Goal: Download file/media

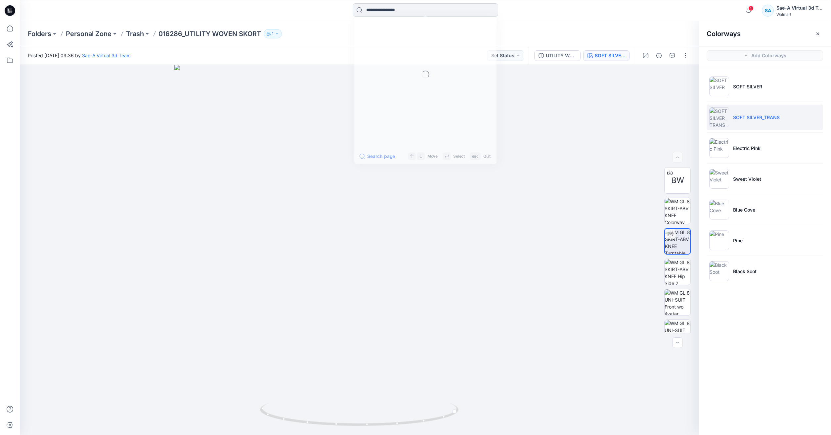
click at [386, 13] on input at bounding box center [426, 9] width 146 height 13
paste input "********"
type input "********"
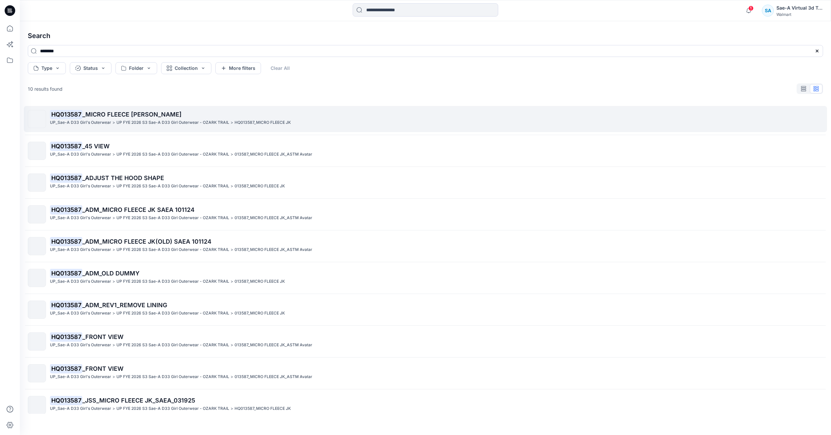
click at [142, 118] on p "HQ013587 _MICRO FLEECE JK" at bounding box center [436, 114] width 773 height 9
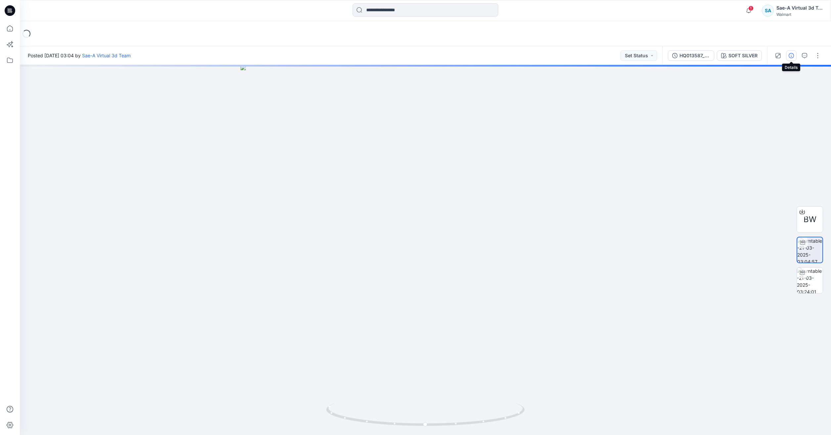
click at [795, 56] on button "button" at bounding box center [791, 55] width 11 height 11
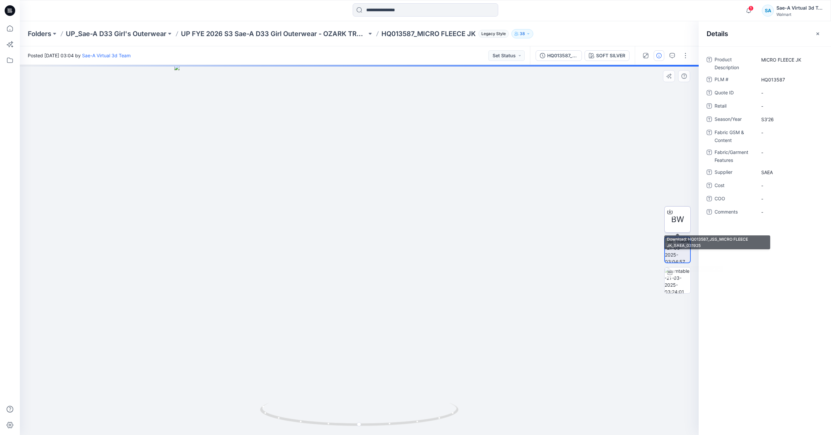
click at [673, 219] on span "BW" at bounding box center [677, 219] width 13 height 12
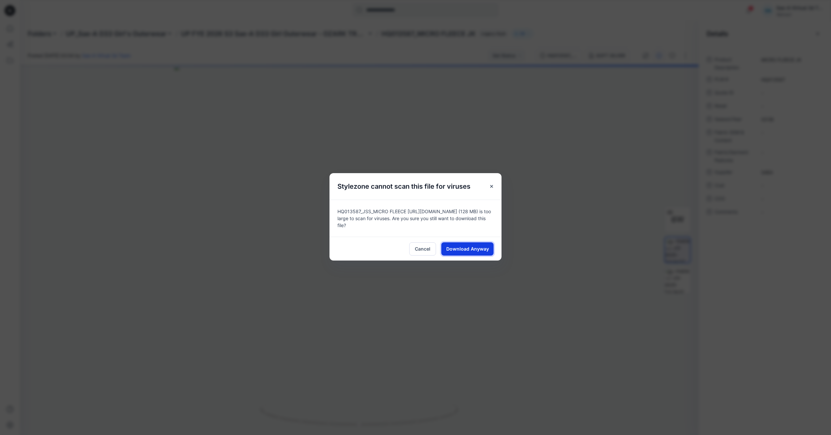
click at [472, 249] on span "Download Anyway" at bounding box center [467, 248] width 43 height 7
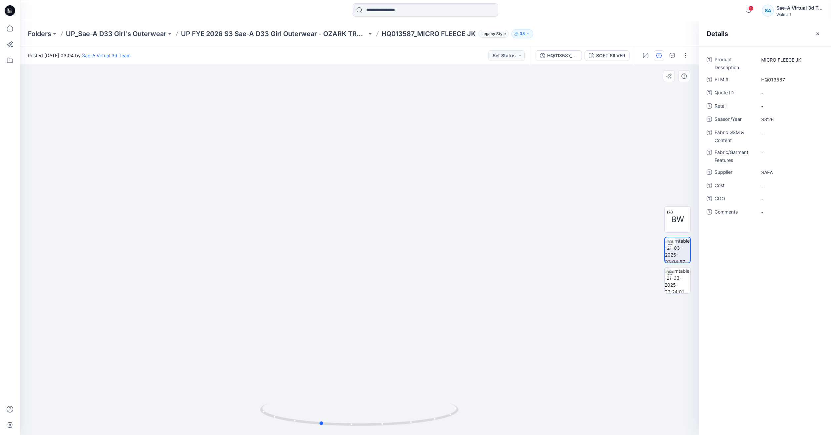
drag, startPoint x: 418, startPoint y: 428, endPoint x: 379, endPoint y: 428, distance: 39.0
click at [379, 428] on img at bounding box center [359, 418] width 198 height 32
drag, startPoint x: 445, startPoint y: 415, endPoint x: 469, endPoint y: 408, distance: 24.7
click at [469, 408] on div at bounding box center [359, 250] width 679 height 370
click at [23, 28] on div "Folders UP_Sae-A D33 Girl's Outerwear UP FYE 2026 S3 Sae-A D33 Girl Outerwear -…" at bounding box center [425, 33] width 811 height 25
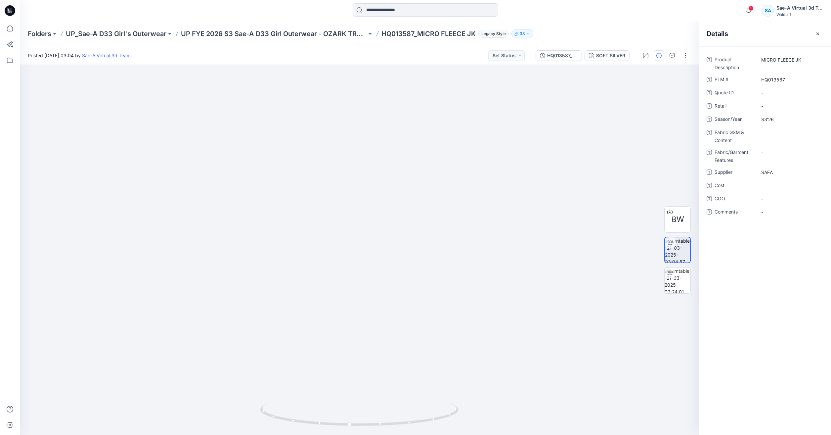
click at [21, 27] on div "Folders UP_Sae-A D33 Girl's Outerwear UP FYE 2026 S3 Sae-A D33 Girl Outerwear -…" at bounding box center [425, 33] width 811 height 25
click at [17, 28] on icon at bounding box center [10, 28] width 15 height 15
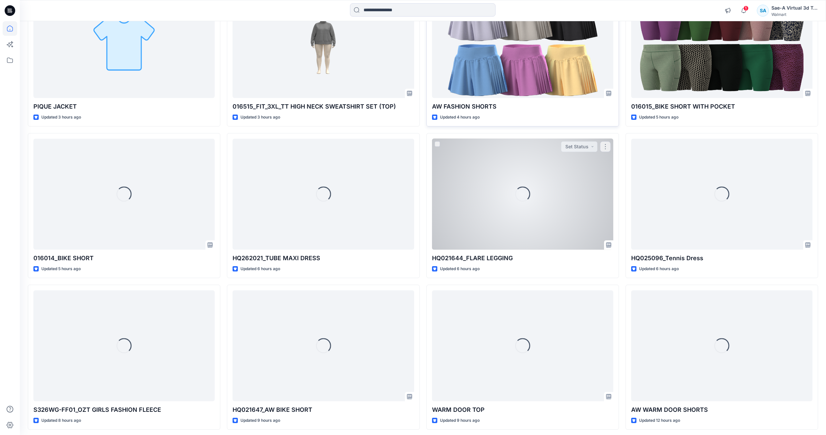
scroll to position [436, 0]
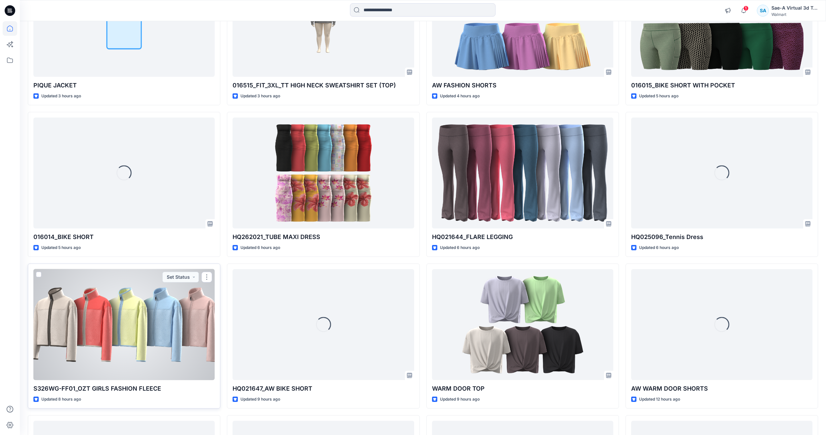
click at [151, 315] on div at bounding box center [123, 324] width 181 height 111
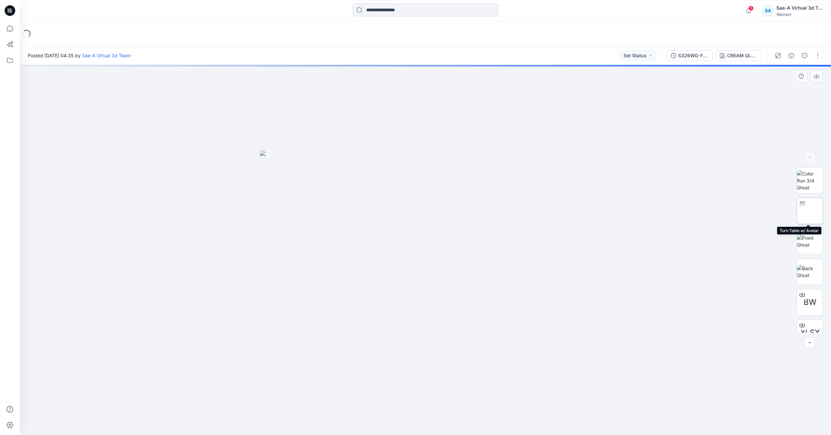
click at [810, 211] on img at bounding box center [810, 211] width 0 height 0
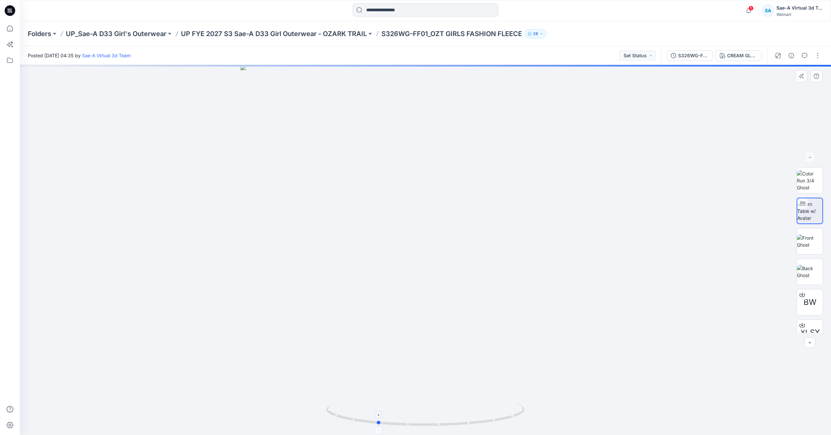
drag, startPoint x: 483, startPoint y: 420, endPoint x: 446, endPoint y: 421, distance: 36.4
click at [446, 421] on icon at bounding box center [426, 414] width 200 height 25
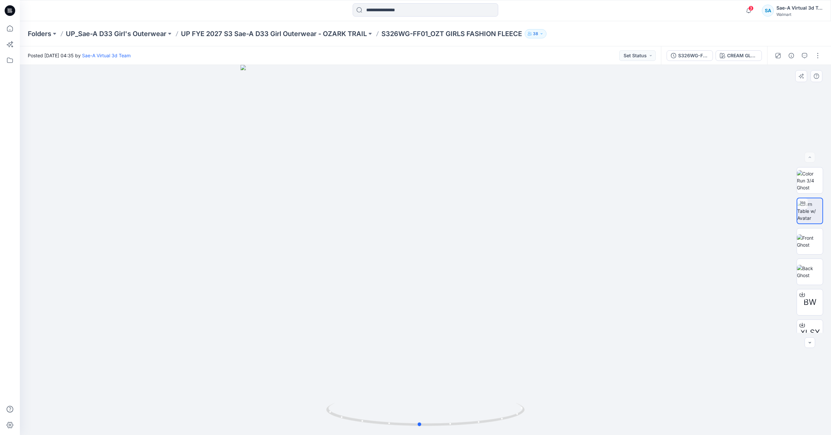
drag, startPoint x: 516, startPoint y: 421, endPoint x: 558, endPoint y: 410, distance: 43.7
click at [558, 410] on div at bounding box center [425, 250] width 811 height 370
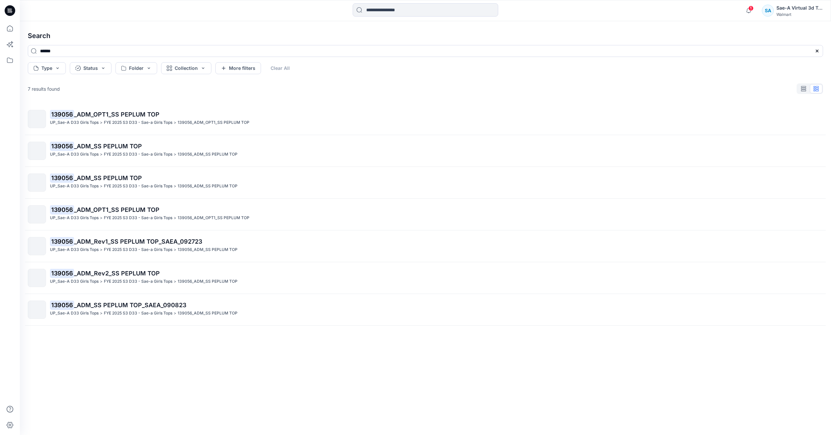
scroll to position [66, 0]
